Goal: Navigation & Orientation: Find specific page/section

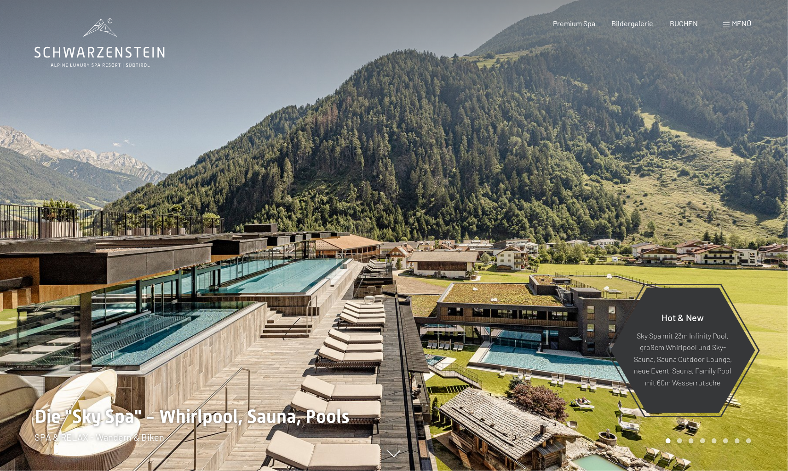
click at [730, 25] on div "Menü" at bounding box center [737, 23] width 28 height 10
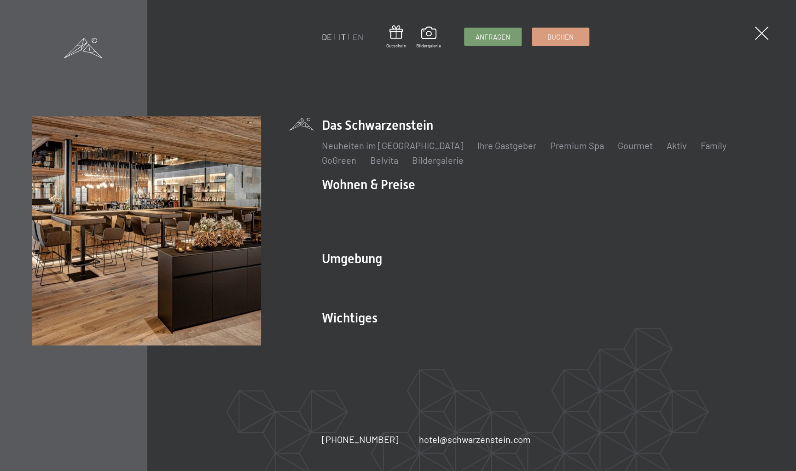
click at [343, 37] on link "IT" at bounding box center [342, 37] width 7 height 10
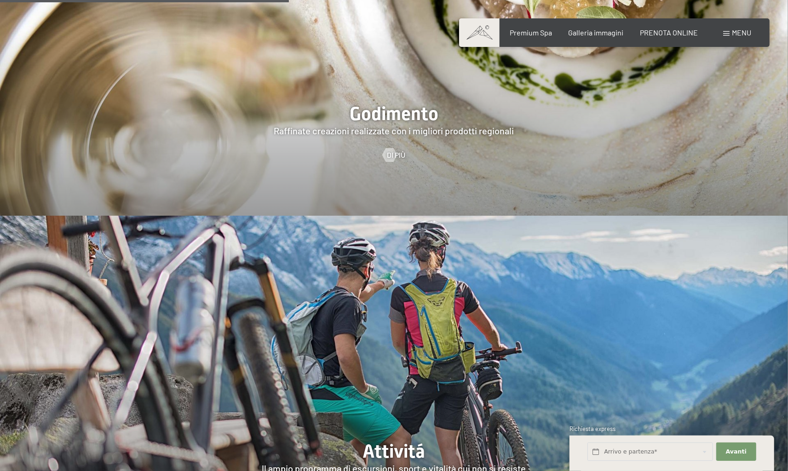
scroll to position [1887, 0]
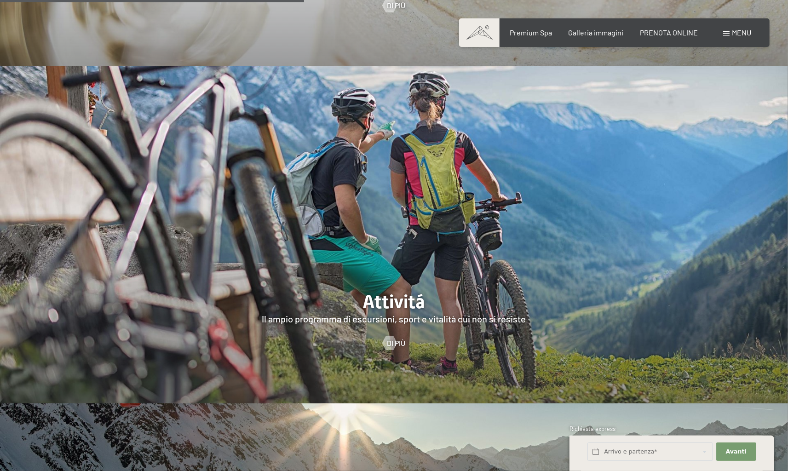
click at [724, 31] on span at bounding box center [726, 33] width 6 height 5
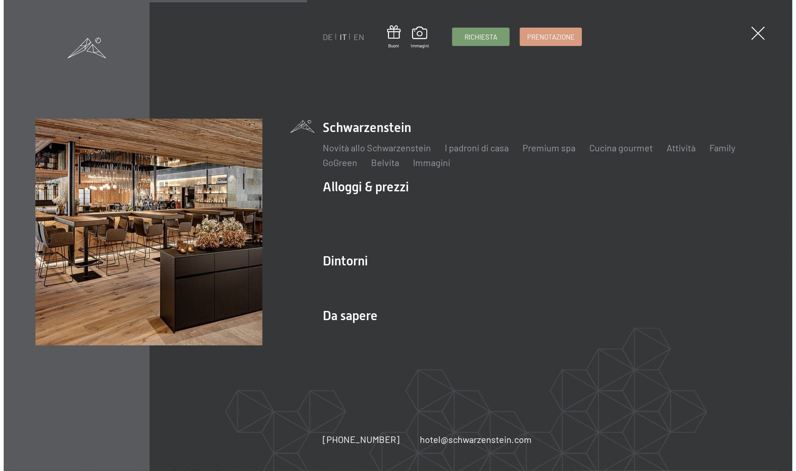
scroll to position [1893, 0]
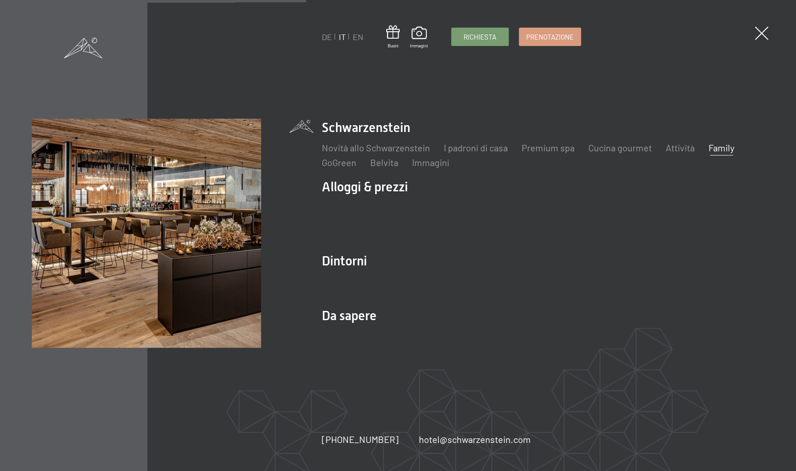
click at [716, 149] on link "Family" at bounding box center [721, 147] width 26 height 11
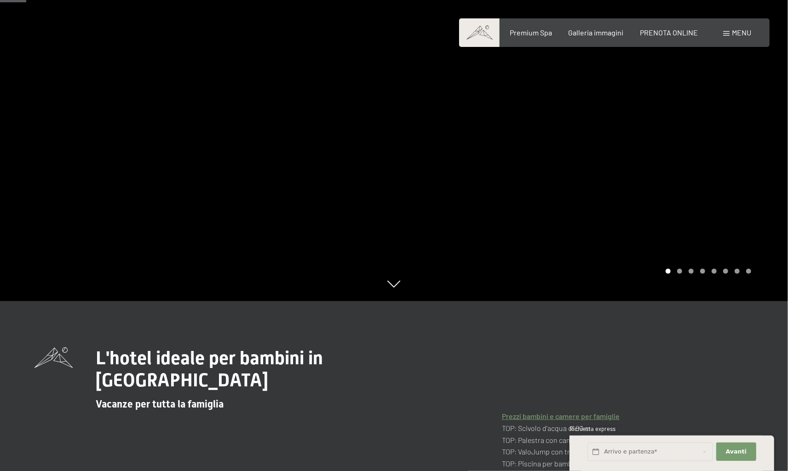
scroll to position [230, 0]
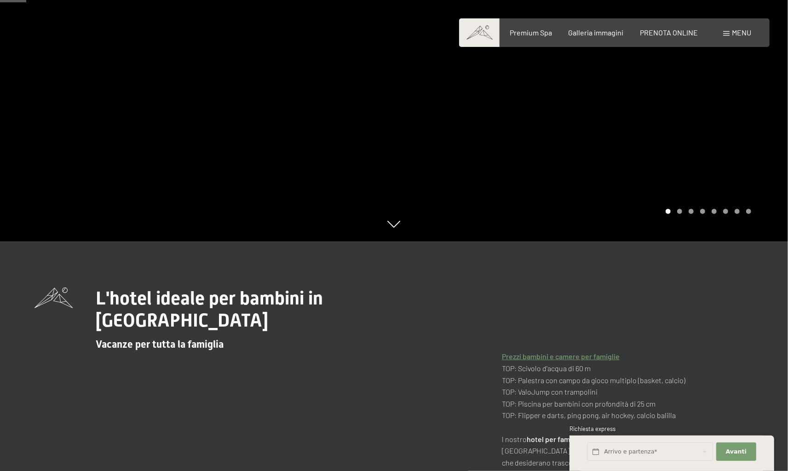
click at [669, 164] on div at bounding box center [591, 5] width 394 height 471
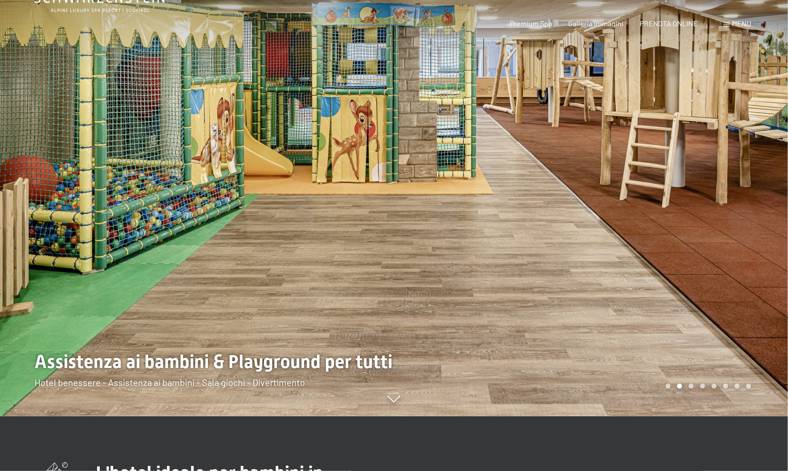
scroll to position [0, 0]
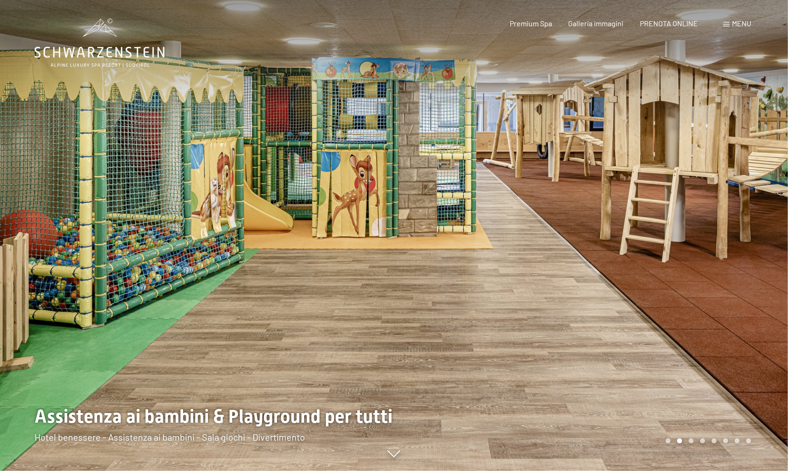
click at [699, 321] on div at bounding box center [591, 235] width 394 height 471
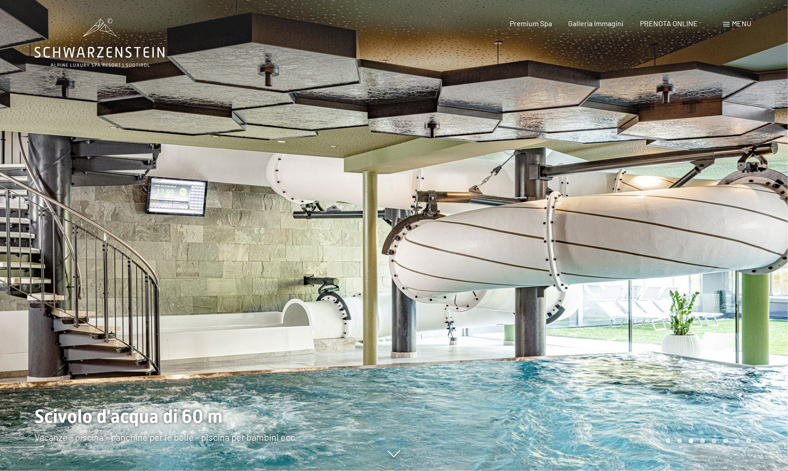
click at [618, 371] on div at bounding box center [591, 235] width 394 height 471
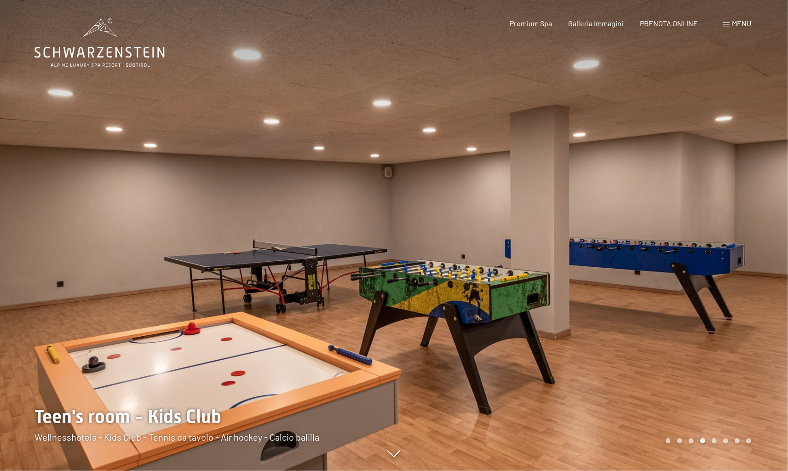
click at [618, 371] on div at bounding box center [591, 235] width 394 height 471
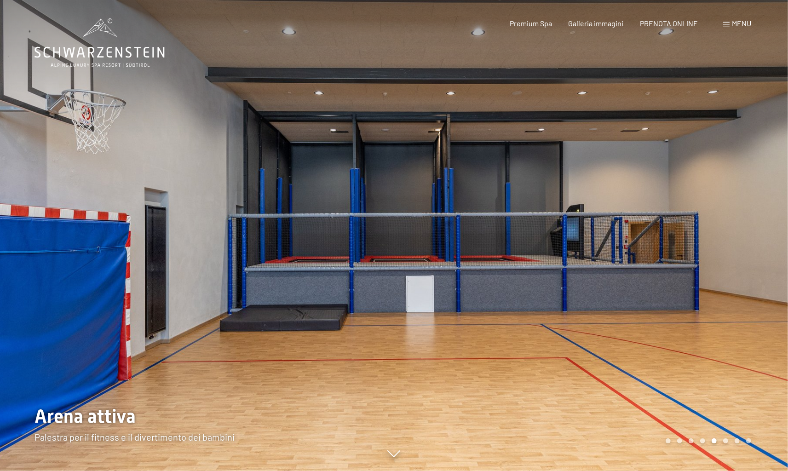
click at [619, 371] on div at bounding box center [591, 235] width 394 height 471
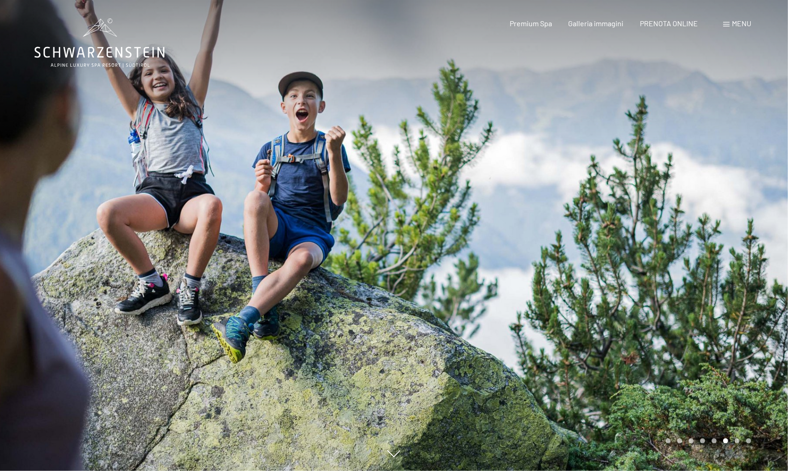
click at [619, 371] on div at bounding box center [591, 235] width 394 height 471
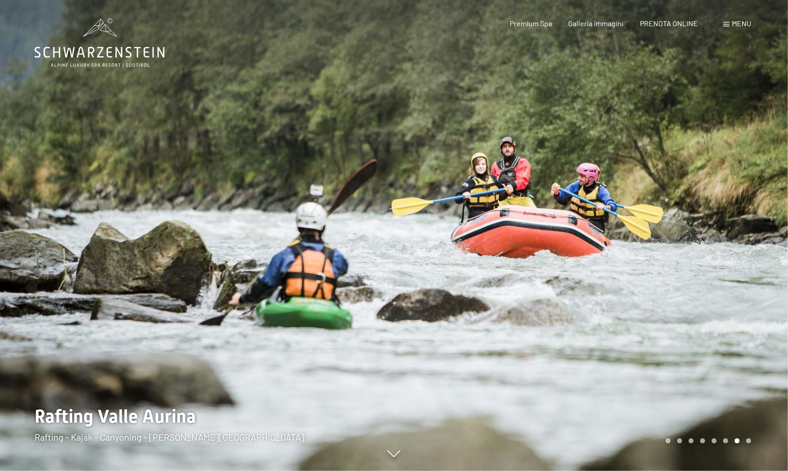
click at [619, 371] on div at bounding box center [591, 235] width 394 height 471
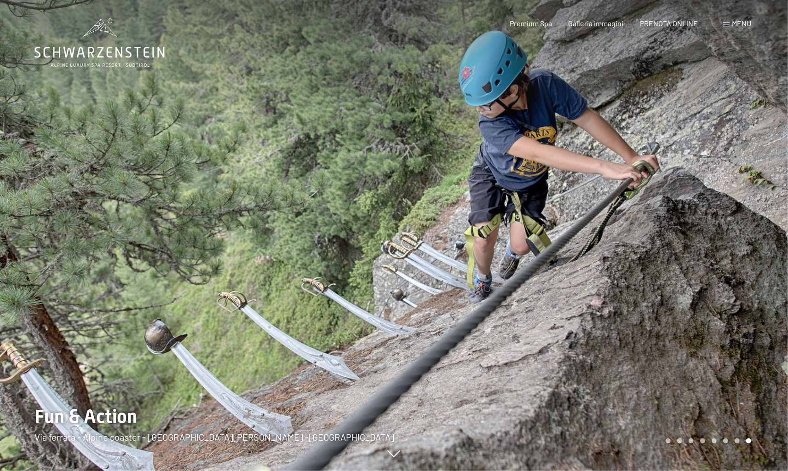
click at [619, 371] on div at bounding box center [591, 235] width 394 height 471
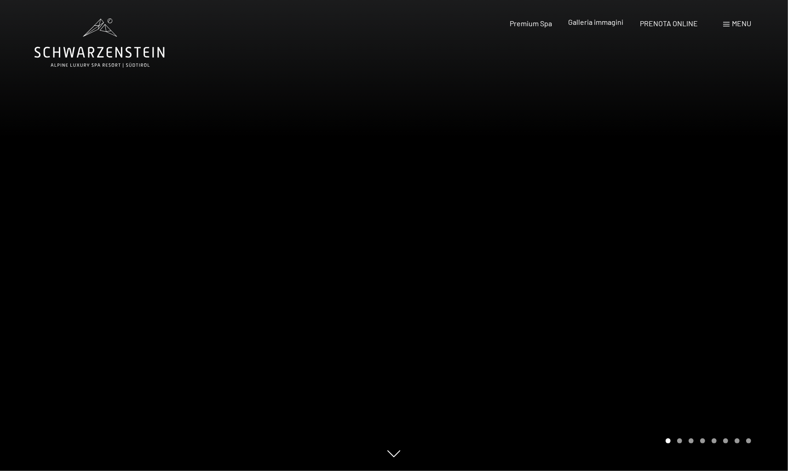
click at [596, 26] on span "Galleria immagini" at bounding box center [596, 21] width 55 height 9
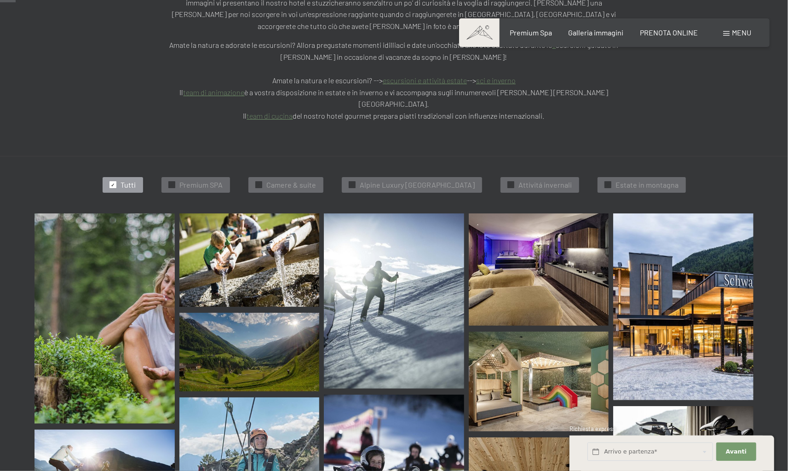
scroll to position [230, 0]
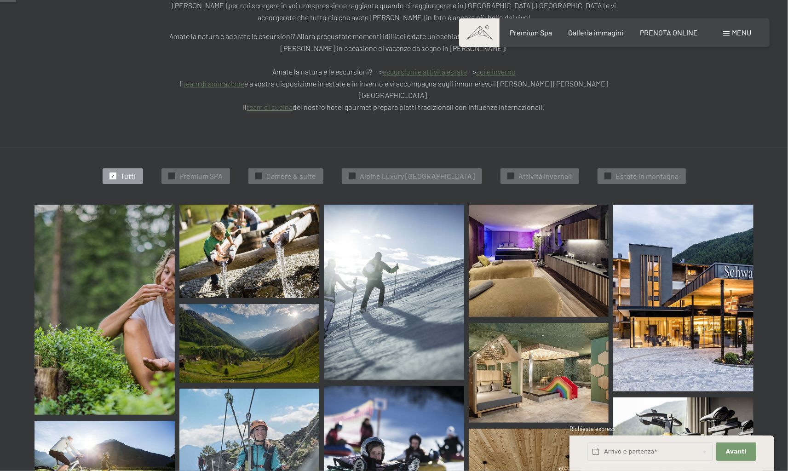
click at [686, 291] on img at bounding box center [683, 298] width 140 height 187
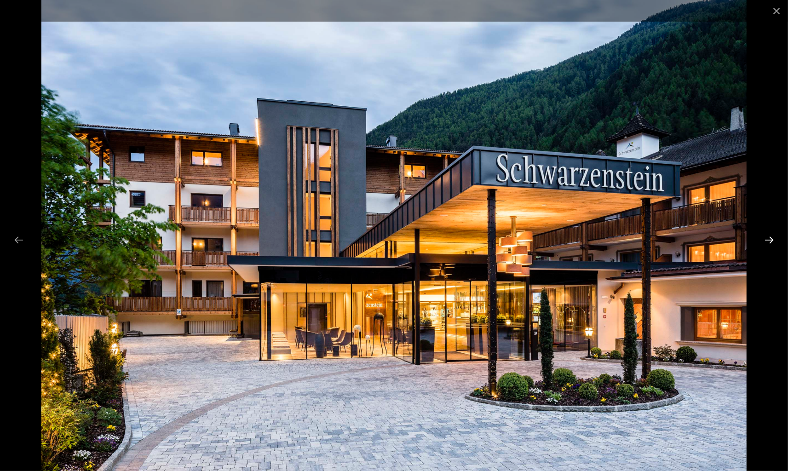
click at [773, 241] on button "Next slide" at bounding box center [769, 240] width 19 height 18
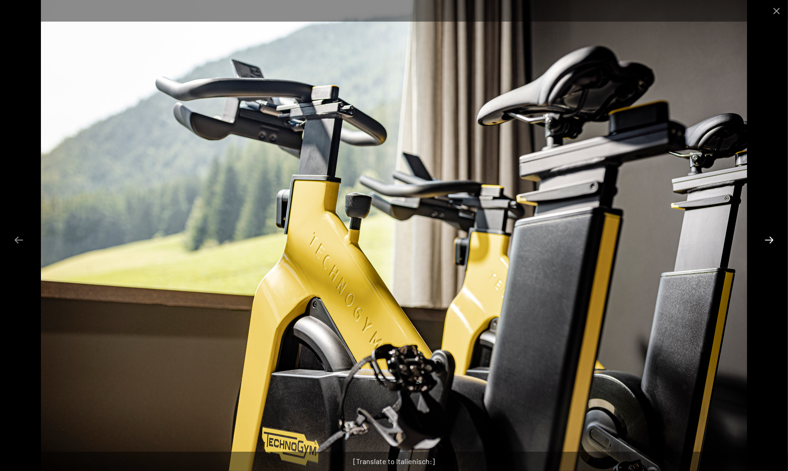
click at [773, 241] on button "Next slide" at bounding box center [769, 240] width 19 height 18
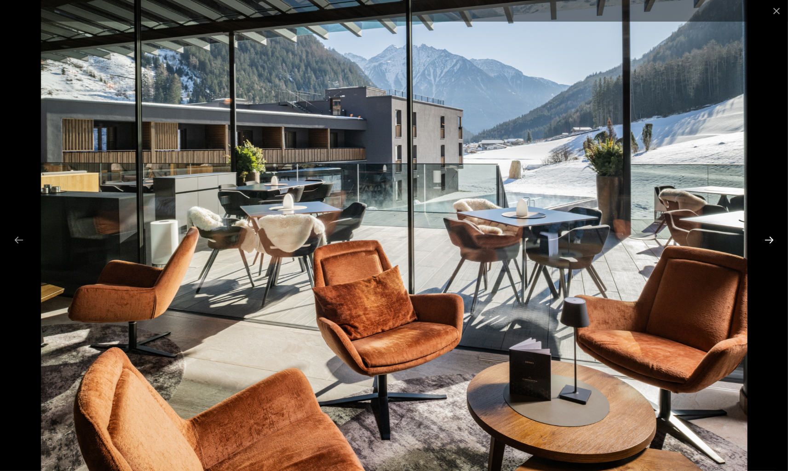
click at [773, 241] on button "Next slide" at bounding box center [769, 240] width 19 height 18
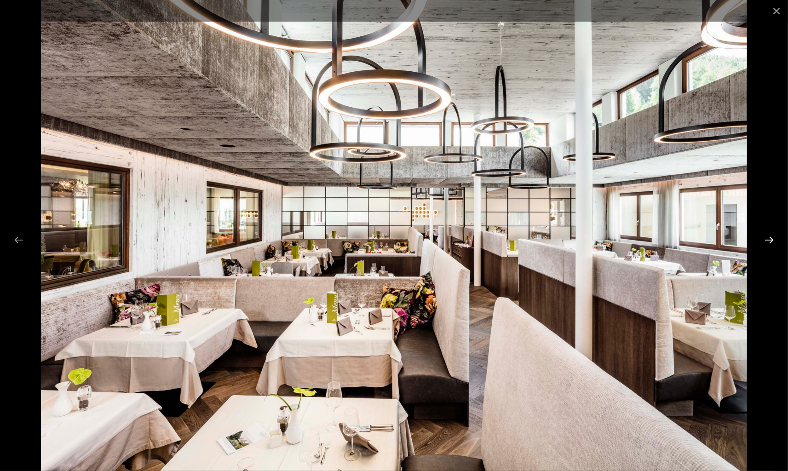
click at [773, 241] on button "Next slide" at bounding box center [769, 240] width 19 height 18
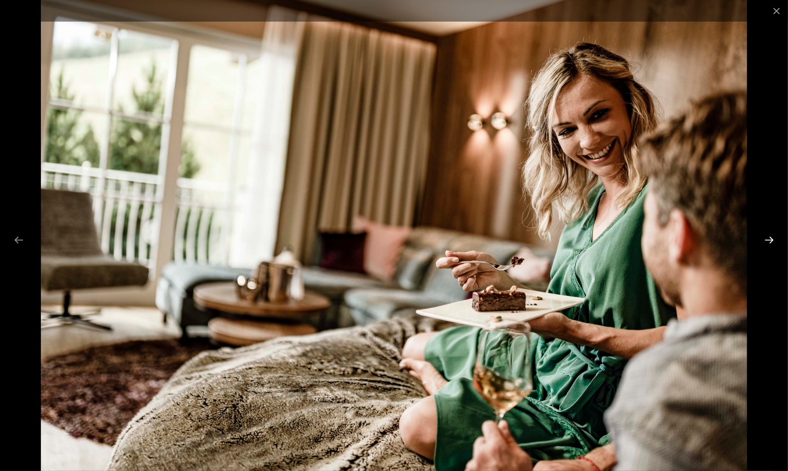
click at [773, 241] on button "Next slide" at bounding box center [769, 240] width 19 height 18
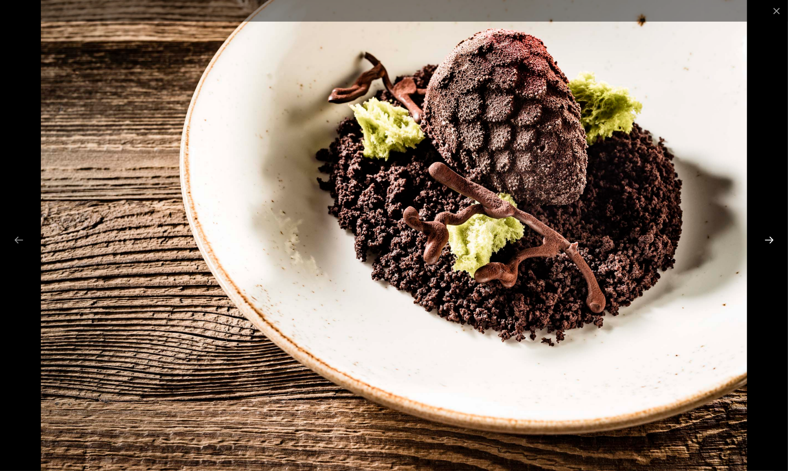
click at [773, 241] on button "Next slide" at bounding box center [769, 240] width 19 height 18
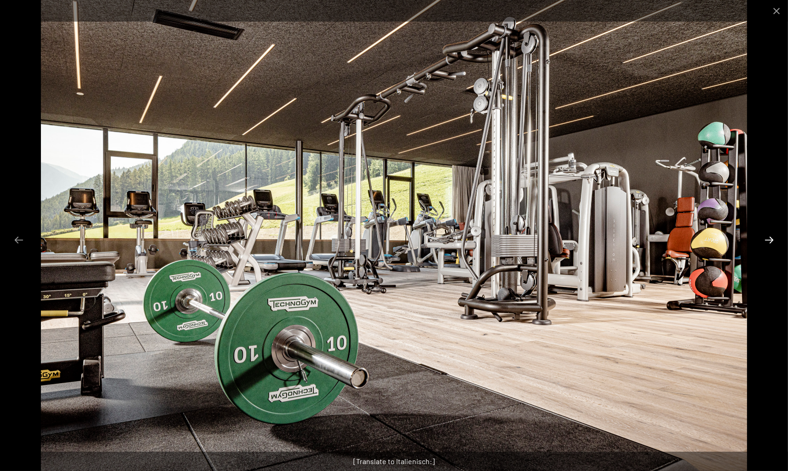
click at [773, 241] on button "Next slide" at bounding box center [769, 240] width 19 height 18
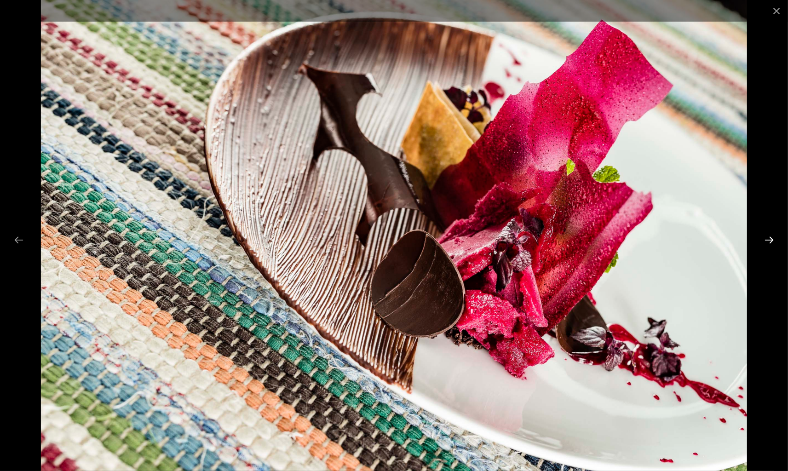
click at [773, 241] on button "Next slide" at bounding box center [769, 240] width 19 height 18
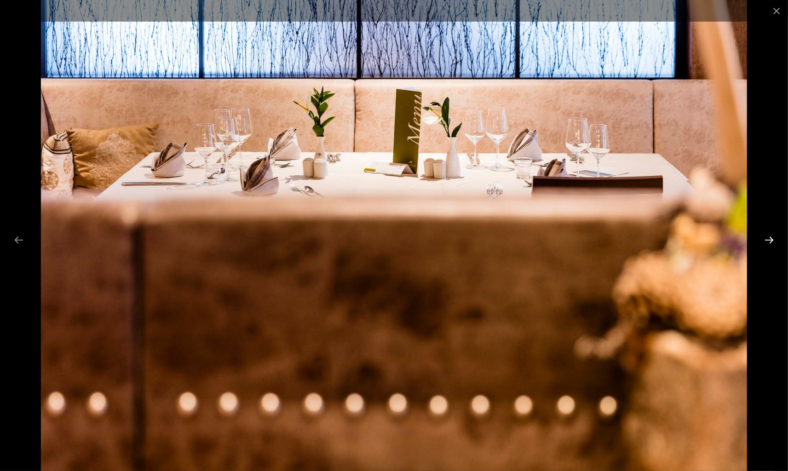
click at [773, 241] on button "Next slide" at bounding box center [769, 240] width 19 height 18
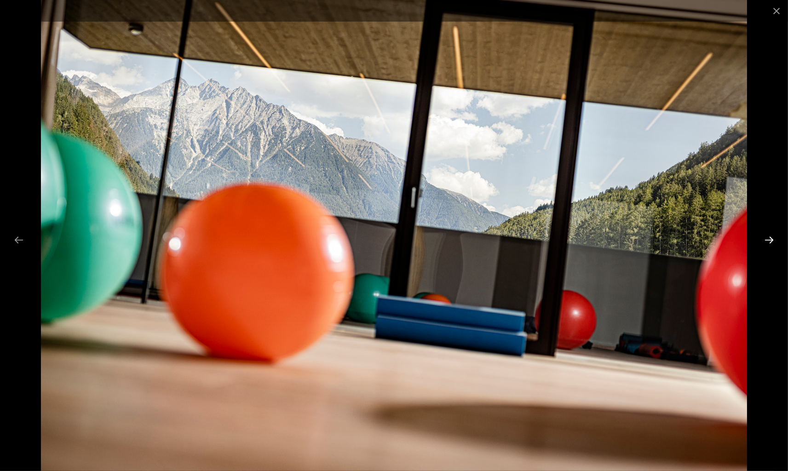
click at [773, 241] on button "Next slide" at bounding box center [769, 240] width 19 height 18
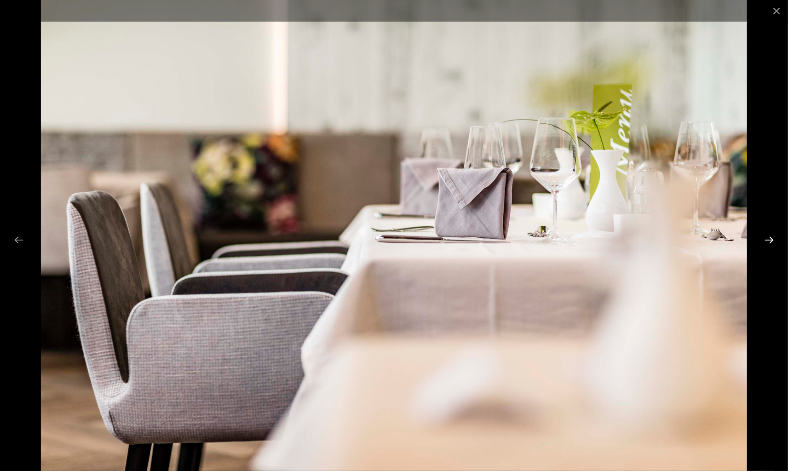
click at [773, 241] on button "Next slide" at bounding box center [769, 240] width 19 height 18
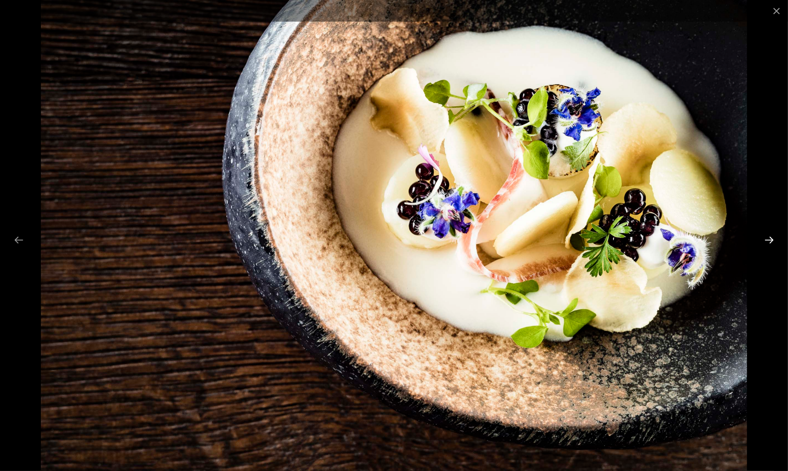
click at [773, 241] on button "Next slide" at bounding box center [769, 240] width 19 height 18
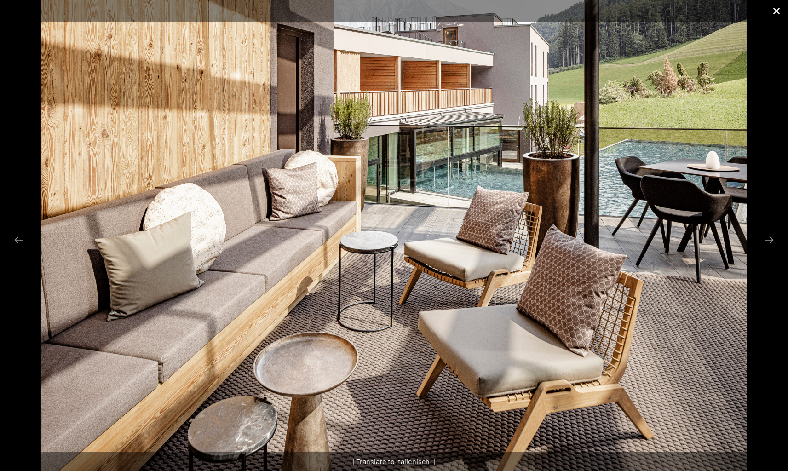
click at [778, 11] on button "Close gallery" at bounding box center [776, 11] width 23 height 22
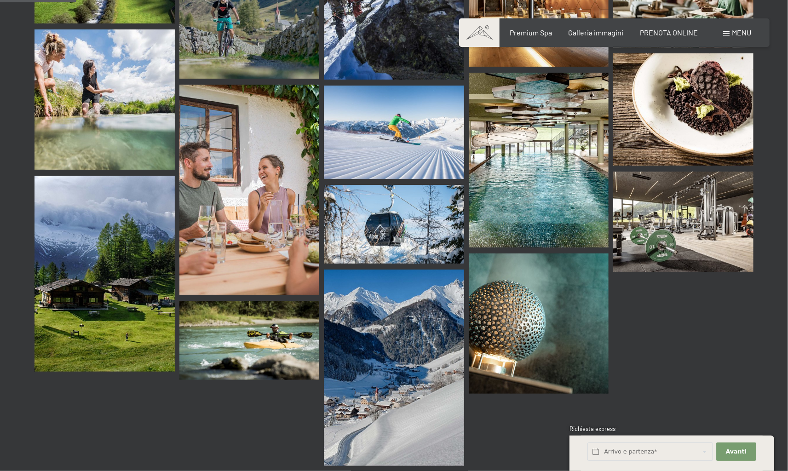
scroll to position [1104, 0]
